Goal: Task Accomplishment & Management: Manage account settings

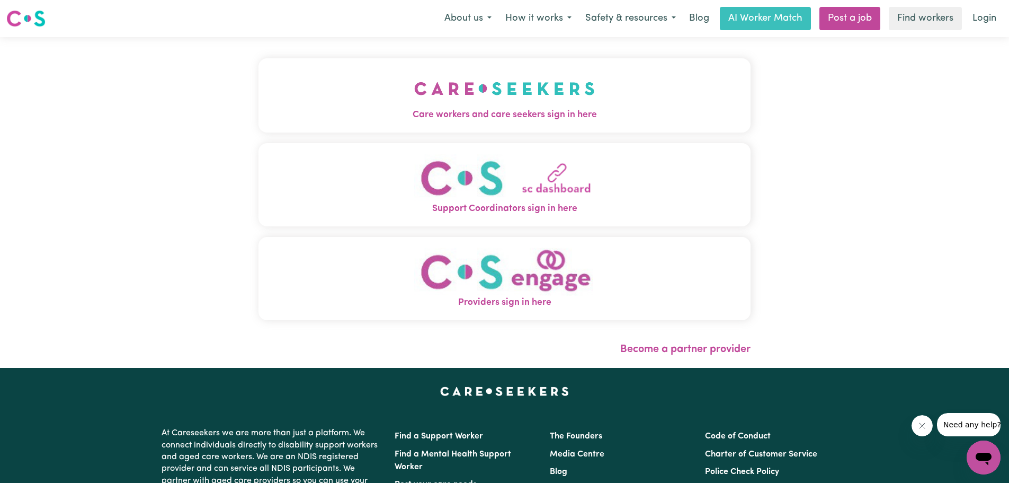
click at [525, 185] on img "Support Coordinators sign in here" at bounding box center [504, 178] width 181 height 48
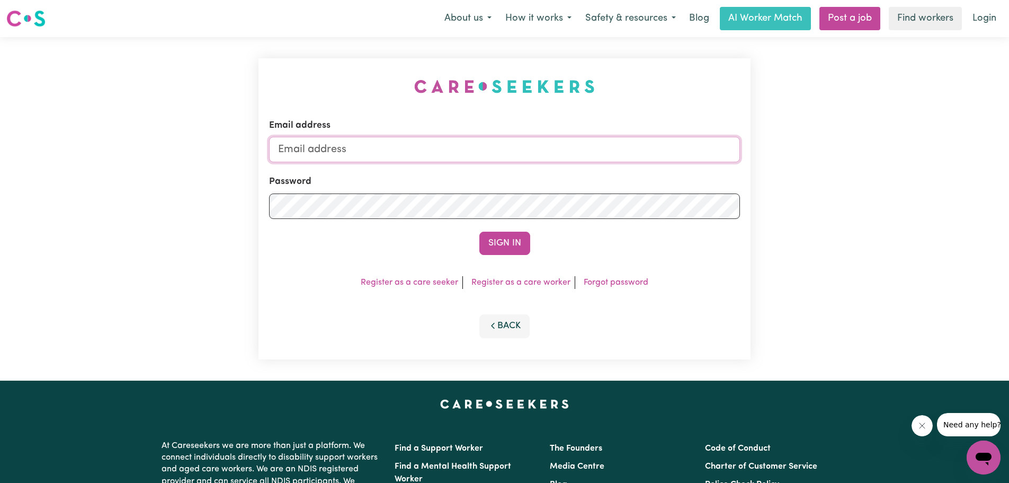
type input "[EMAIL_ADDRESS][DOMAIN_NAME]"
click at [507, 245] on button "Sign In" at bounding box center [504, 242] width 51 height 23
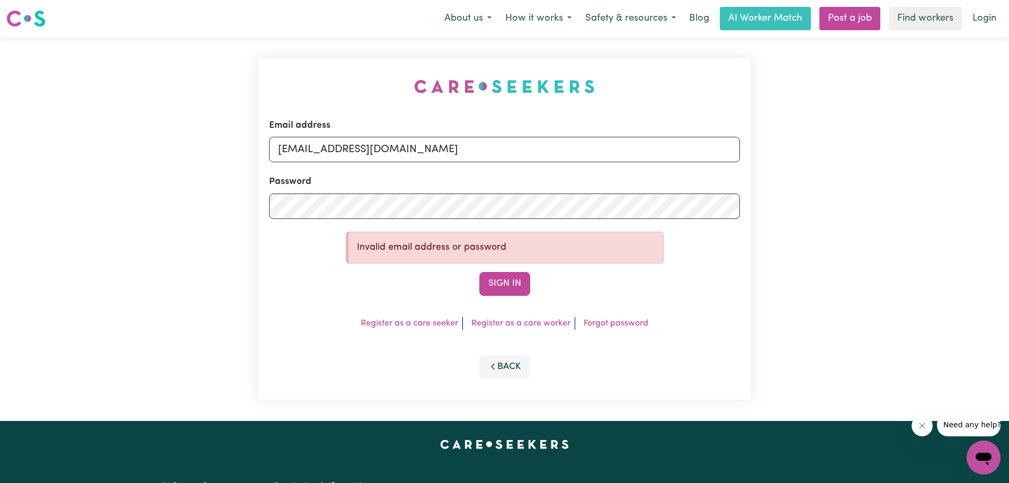
click at [292, 277] on div "Sign In" at bounding box center [504, 283] width 471 height 23
click at [251, 202] on div "Email address [EMAIL_ADDRESS][DOMAIN_NAME] Password Invalid email address or pa…" at bounding box center [504, 228] width 1009 height 383
click at [502, 278] on button "Sign In" at bounding box center [504, 283] width 51 height 23
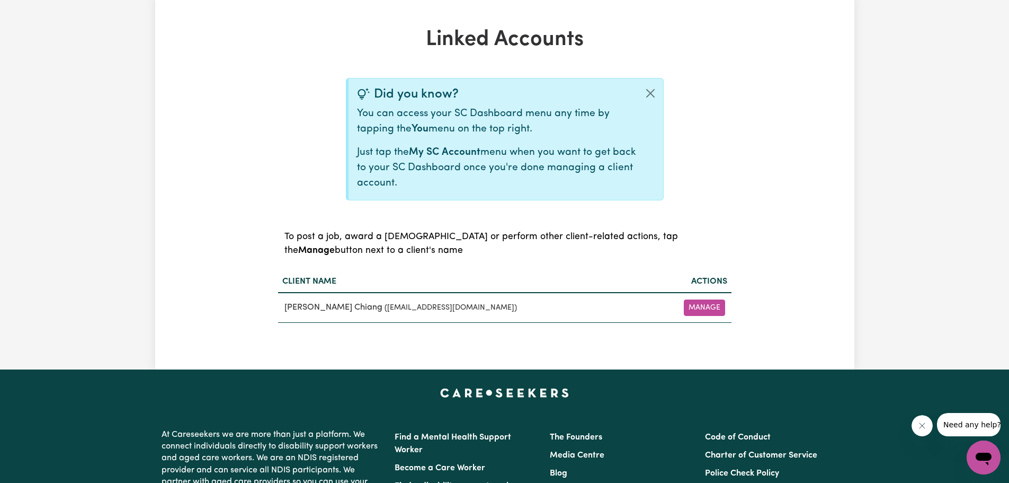
scroll to position [331, 0]
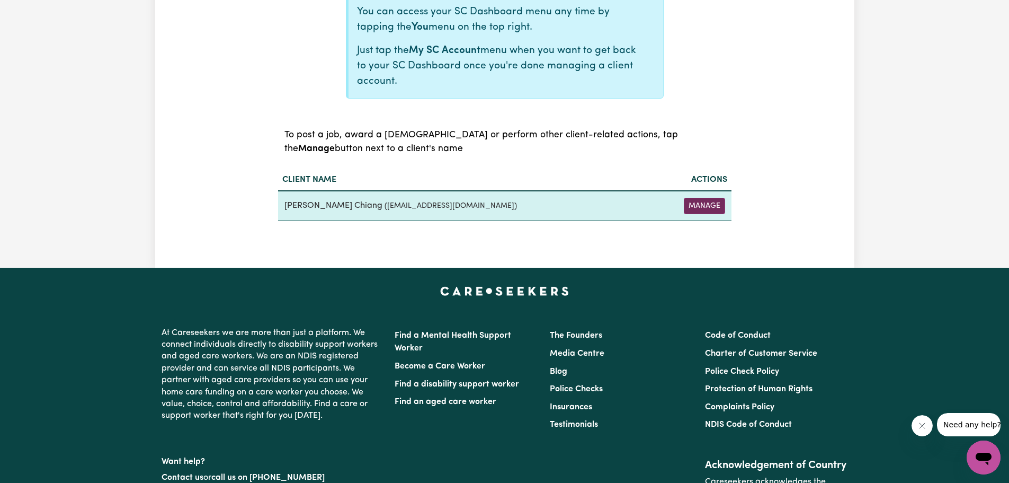
click at [713, 202] on button "Manage" at bounding box center [704, 206] width 41 height 16
